Goal: Task Accomplishment & Management: Manage account settings

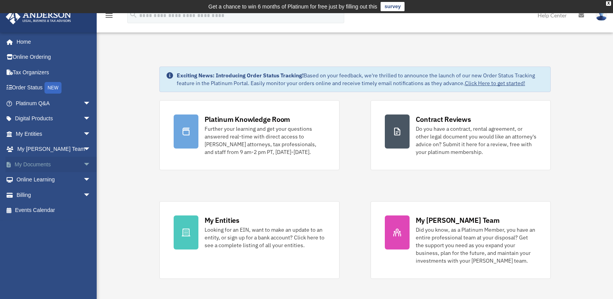
click at [83, 165] on span "arrow_drop_down" at bounding box center [90, 165] width 15 height 16
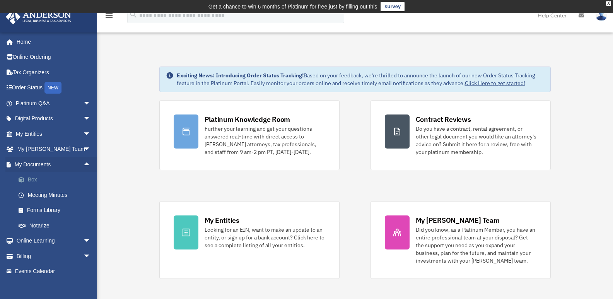
click at [40, 179] on link "Box" at bounding box center [57, 179] width 92 height 15
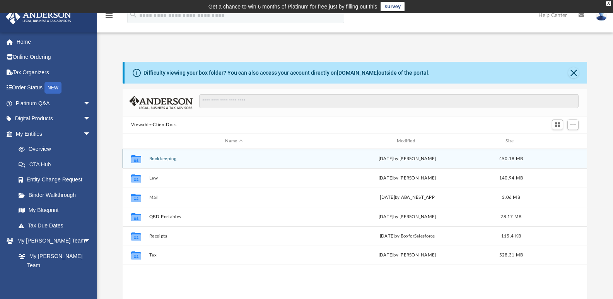
scroll to position [39, 0]
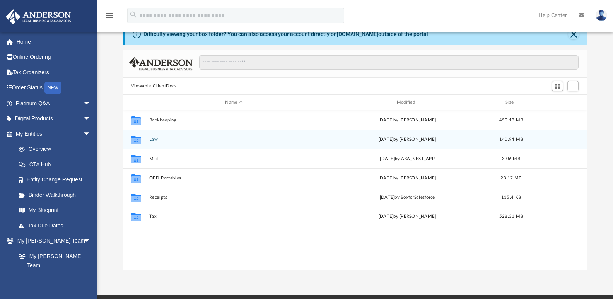
click at [153, 140] on button "Law" at bounding box center [234, 139] width 170 height 5
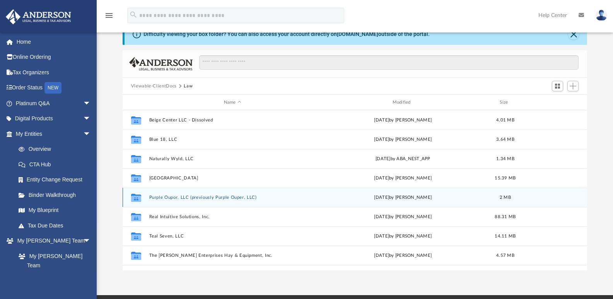
click at [194, 198] on button "Purple Oupor, LLC (previously Purple Ouper, LLC)" at bounding box center [232, 197] width 167 height 5
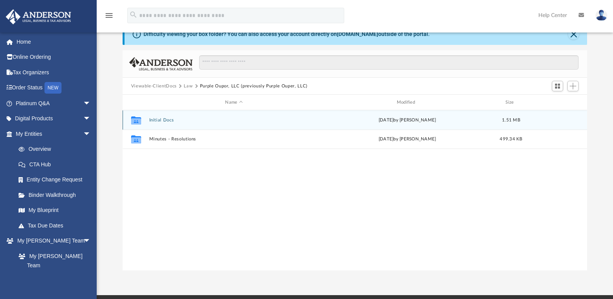
click at [166, 121] on button "Initial Docs" at bounding box center [234, 120] width 170 height 5
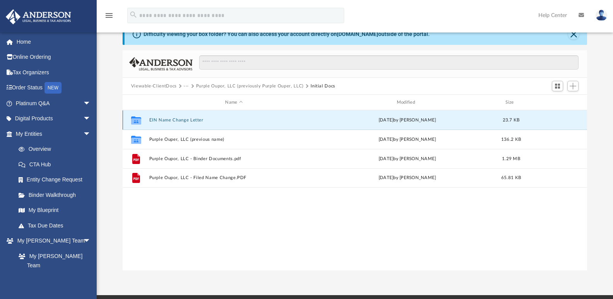
click at [166, 121] on button "EIN Name Change Letter" at bounding box center [234, 120] width 170 height 5
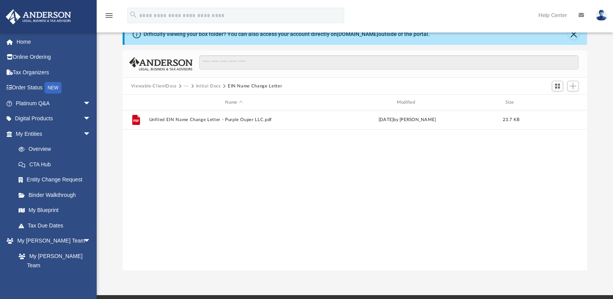
click at [138, 161] on div "File Unfiled EIN Name Change Letter - Purple Ouper LLC.pdf Wed Sep 17 2025 by L…" at bounding box center [355, 190] width 465 height 160
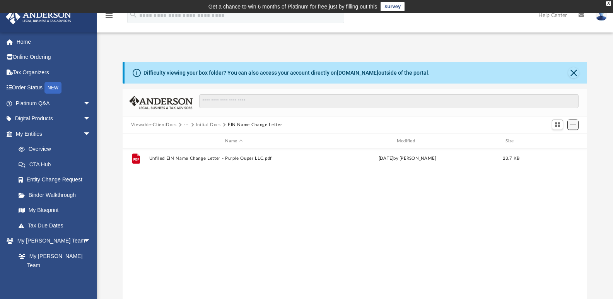
click at [571, 125] on span "Add" at bounding box center [573, 125] width 7 height 7
click at [558, 141] on li "Upload" at bounding box center [562, 140] width 25 height 8
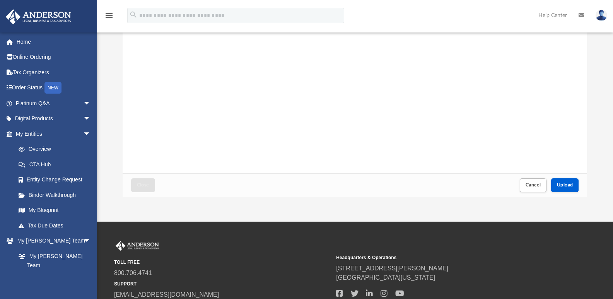
scroll to position [116, 0]
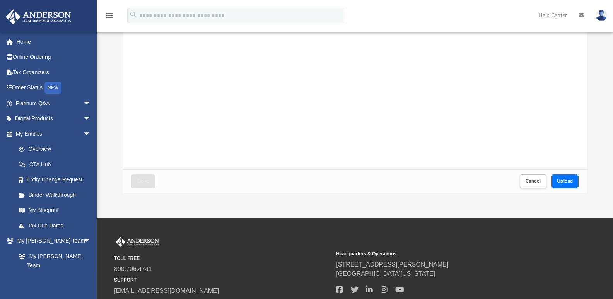
click at [569, 184] on button "Upload" at bounding box center [566, 182] width 28 height 14
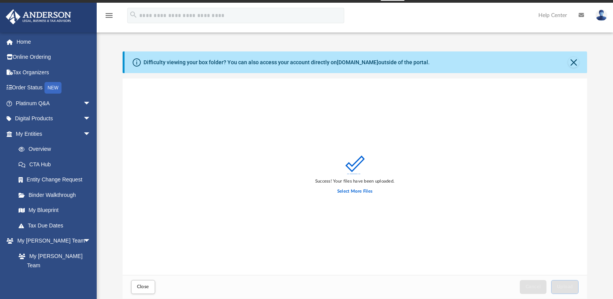
scroll to position [0, 0]
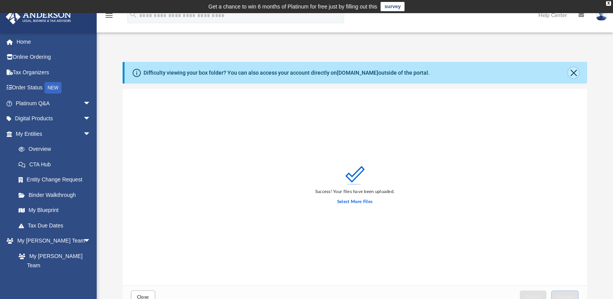
click at [572, 75] on button "Close" at bounding box center [574, 72] width 11 height 11
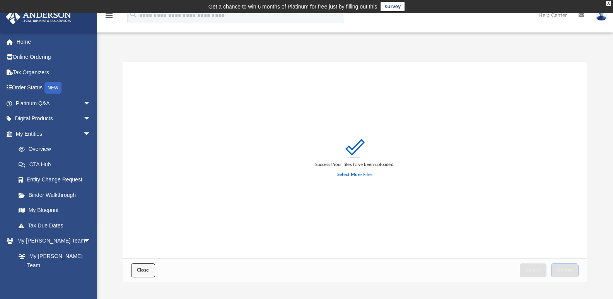
click at [138, 269] on span "Close" at bounding box center [143, 270] width 12 height 5
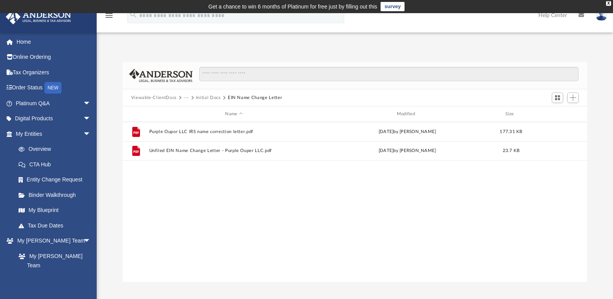
click at [162, 98] on button "Viewable-ClientDocs" at bounding box center [154, 97] width 46 height 7
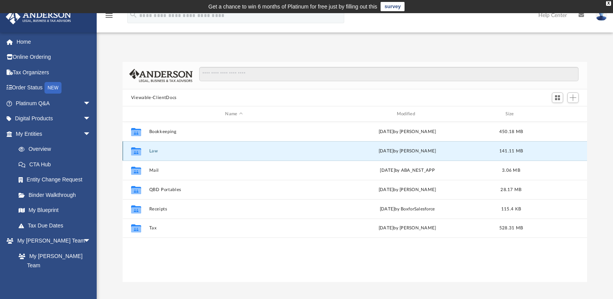
click at [154, 152] on button "Law" at bounding box center [234, 151] width 170 height 5
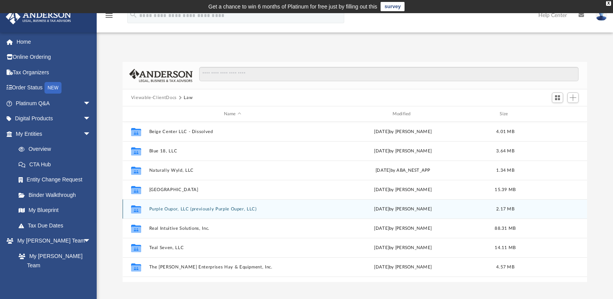
click at [236, 209] on button "Purple Oupor, LLC (previously Purple Ouper, LLC)" at bounding box center [232, 209] width 167 height 5
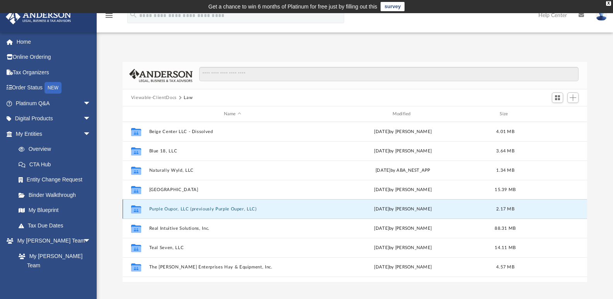
click at [236, 209] on button "Purple Oupor, LLC (previously Purple Ouper, LLC)" at bounding box center [232, 209] width 167 height 5
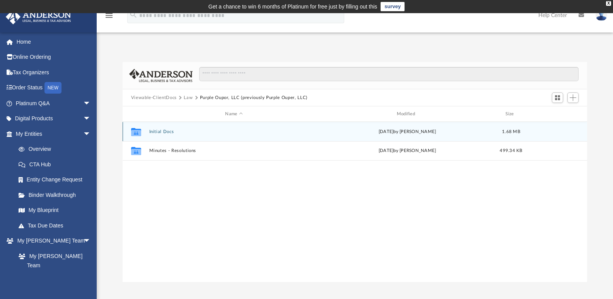
click at [313, 126] on div "Collaborated Folder Initial Docs today by Alesha Jess 1.68 MB" at bounding box center [355, 131] width 465 height 19
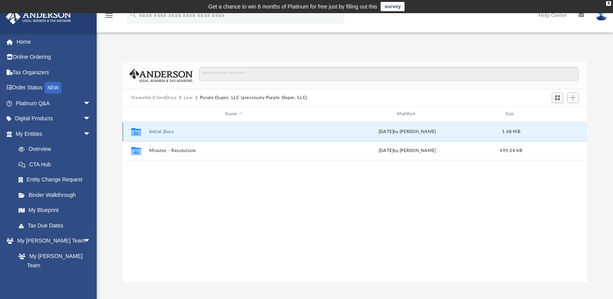
click at [158, 129] on div "Collaborated Folder Initial Docs today by Alesha Jess 1.68 MB" at bounding box center [355, 131] width 465 height 19
click at [160, 131] on button "Initial Docs" at bounding box center [234, 131] width 170 height 5
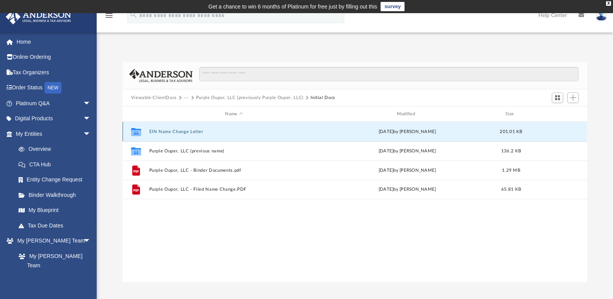
click at [168, 132] on button "EIN Name Change Letter" at bounding box center [234, 131] width 170 height 5
